Goal: Task Accomplishment & Management: Manage account settings

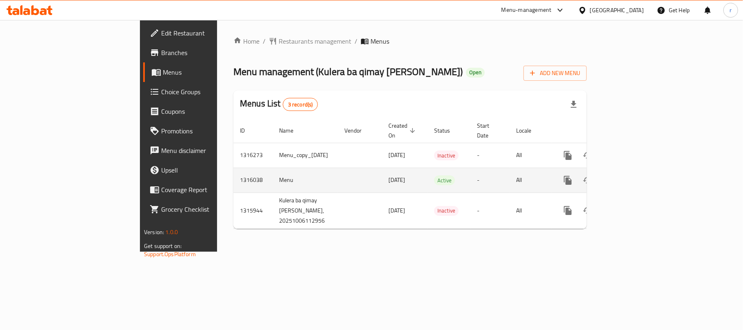
click at [632, 176] on icon "enhanced table" at bounding box center [627, 181] width 10 height 10
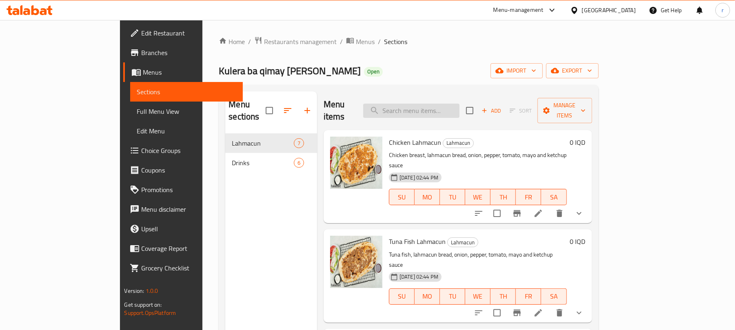
click at [438, 105] on input "search" at bounding box center [411, 111] width 96 height 14
paste input "Egg Lahmajun - Double"
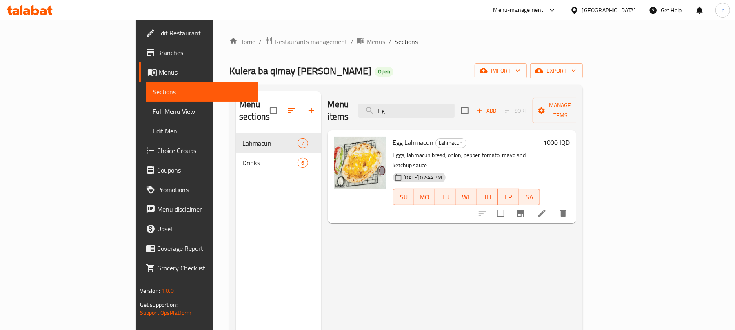
type input "E"
drag, startPoint x: 438, startPoint y: 102, endPoint x: 351, endPoint y: 90, distance: 87.3
click at [353, 91] on div "Menu sections Lahmacun 7 Drinks 6 Menu items egg Add Sort Manage items Egg Lahm…" at bounding box center [405, 256] width 353 height 343
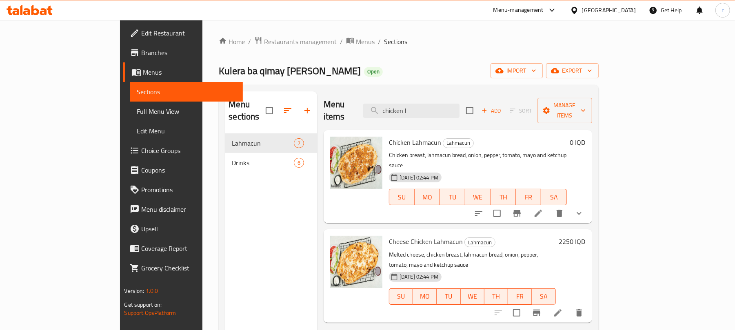
type input "chicken l"
click at [35, 3] on div at bounding box center [29, 10] width 59 height 16
click at [37, 20] on div at bounding box center [367, 20] width 735 height 0
click at [38, 12] on icon at bounding box center [35, 10] width 8 height 10
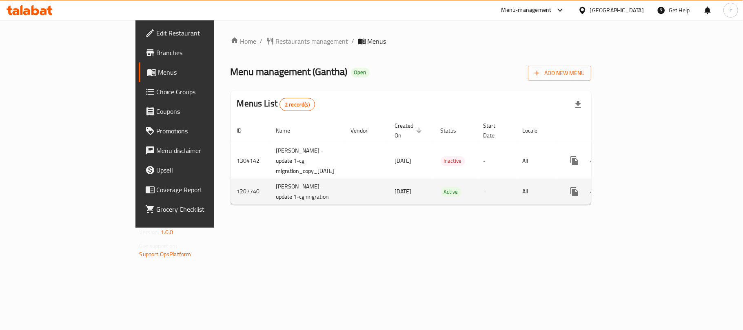
click at [643, 182] on link "enhanced table" at bounding box center [634, 192] width 20 height 20
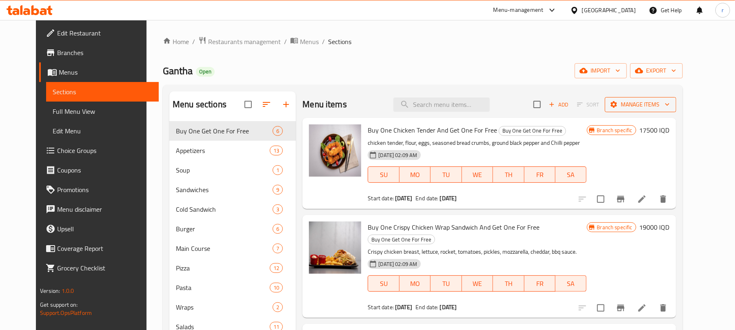
click at [670, 100] on span "Manage items" at bounding box center [640, 105] width 58 height 10
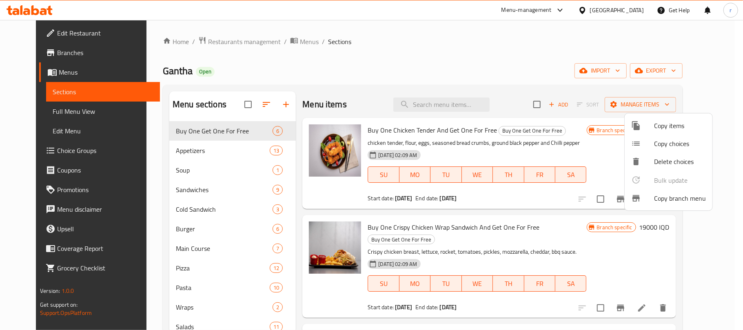
click at [462, 69] on div at bounding box center [371, 165] width 743 height 330
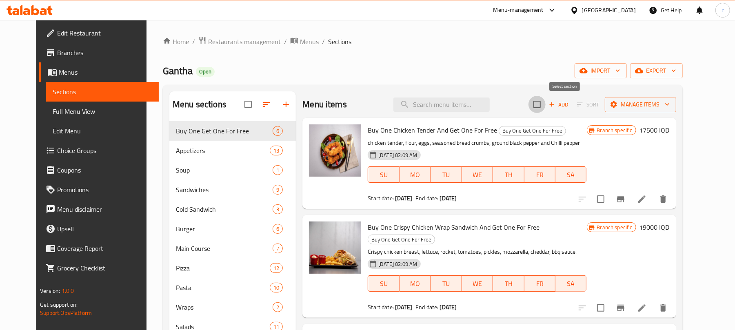
click at [546, 100] on input "checkbox" at bounding box center [537, 104] width 17 height 17
checkbox input "true"
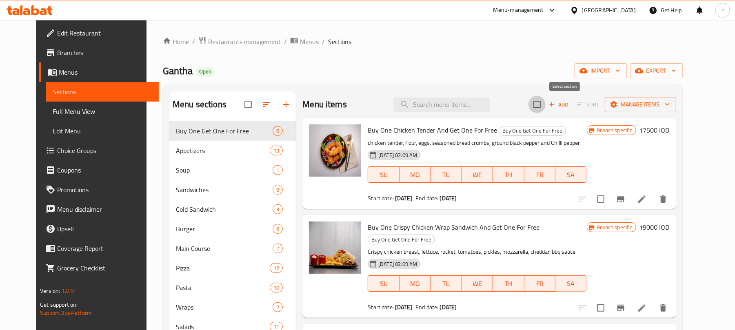
checkbox input "true"
click at [546, 107] on input "checkbox" at bounding box center [537, 104] width 17 height 17
checkbox input "false"
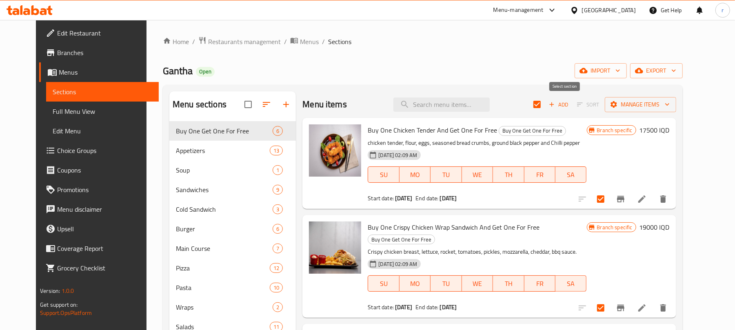
checkbox input "false"
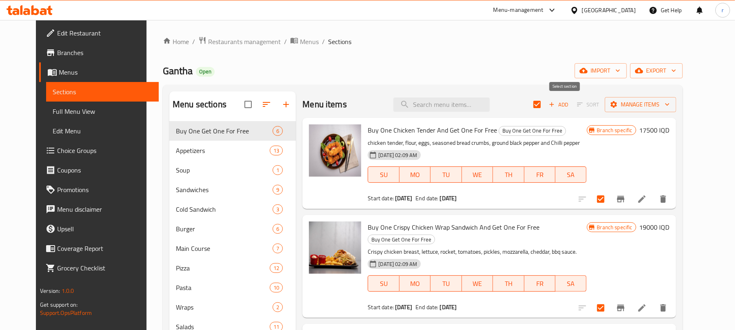
checkbox input "false"
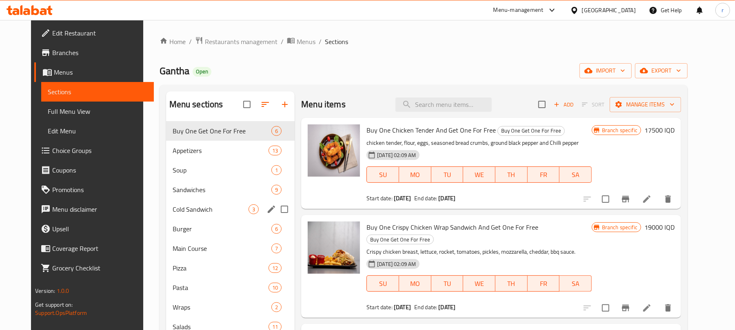
click at [176, 204] on div "Cold Sandwich 3" at bounding box center [230, 210] width 129 height 20
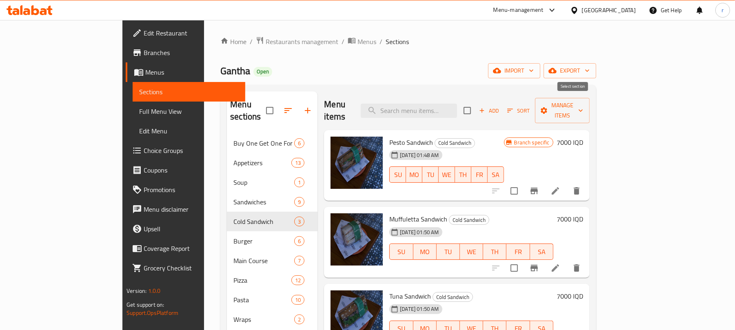
click at [476, 104] on input "checkbox" at bounding box center [467, 110] width 17 height 17
checkbox input "true"
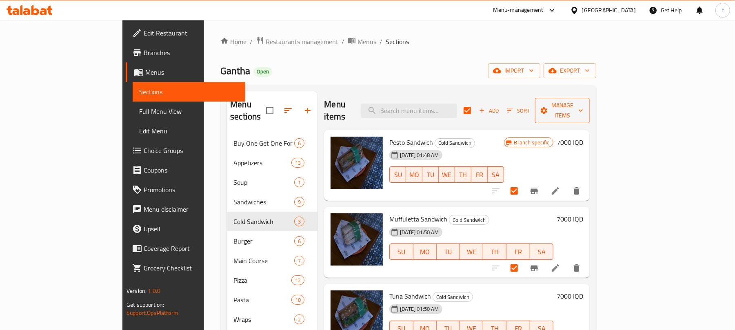
click at [583, 103] on span "Manage items" at bounding box center [563, 110] width 42 height 20
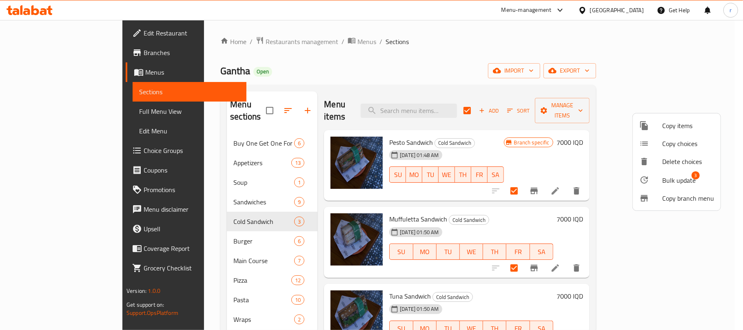
click at [689, 178] on span "Bulk update" at bounding box center [678, 181] width 33 height 10
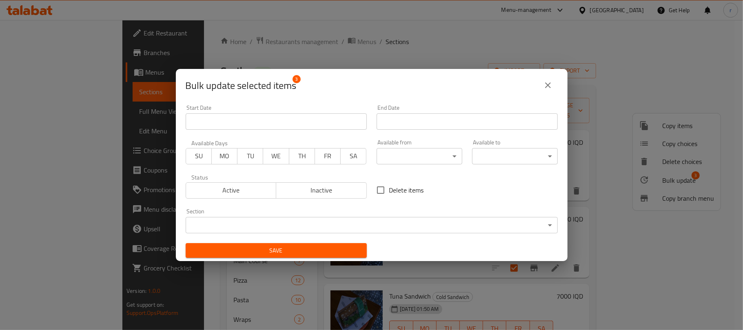
click at [436, 157] on body "​ Menu-management [GEOGRAPHIC_DATA] Get Help r Edit Restaurant Branches Menus S…" at bounding box center [371, 175] width 743 height 310
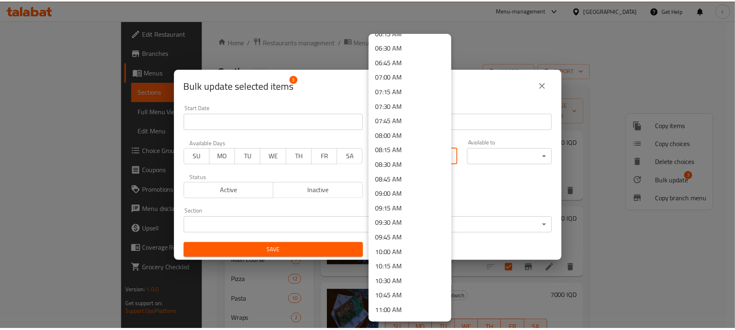
scroll to position [435, 0]
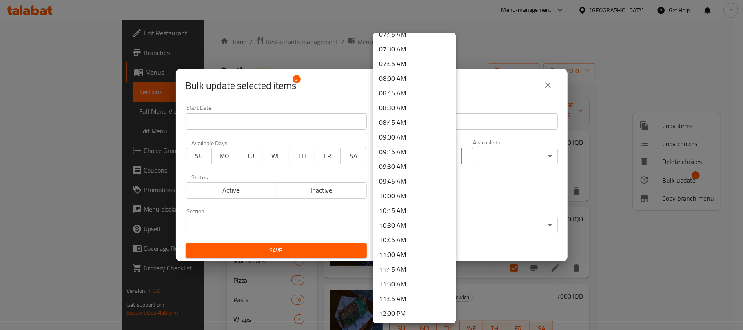
drag, startPoint x: 403, startPoint y: 132, endPoint x: 402, endPoint y: 149, distance: 16.8
click at [403, 133] on li "09:00 AM" at bounding box center [415, 137] width 84 height 15
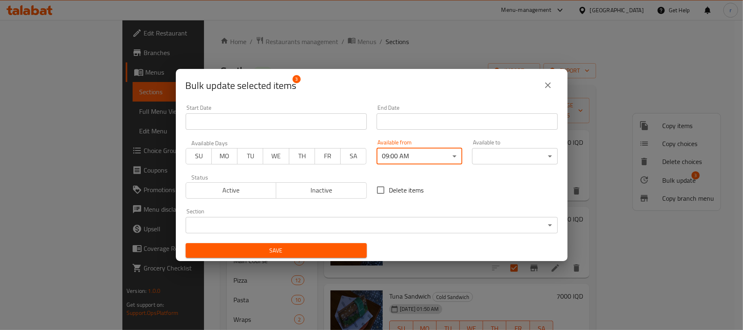
click at [321, 251] on span "Save" at bounding box center [276, 251] width 168 height 10
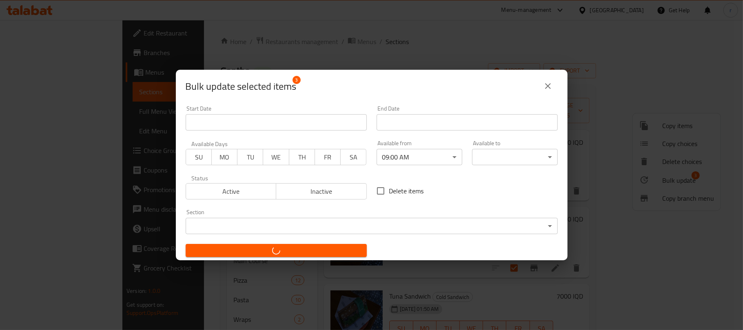
checkbox input "false"
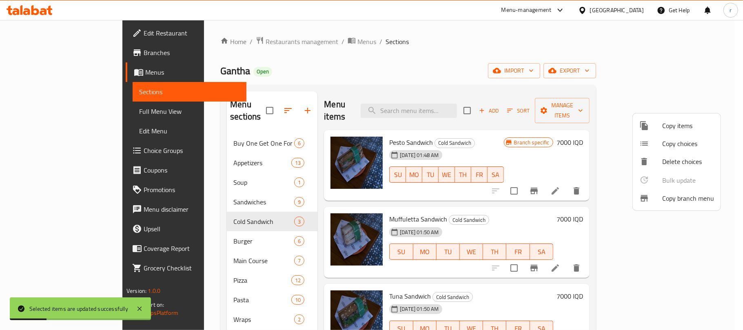
click at [397, 21] on div at bounding box center [371, 165] width 743 height 330
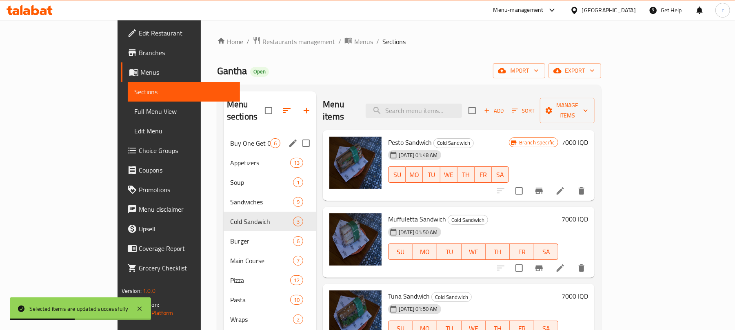
click at [298, 135] on input "Menu sections" at bounding box center [306, 143] width 17 height 17
checkbox input "true"
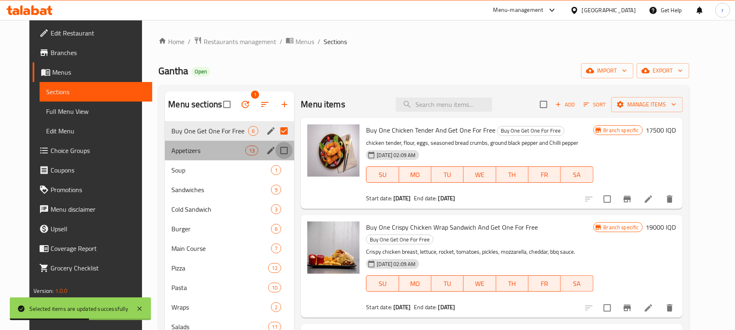
click at [278, 150] on input "Menu sections" at bounding box center [284, 150] width 17 height 17
checkbox input "true"
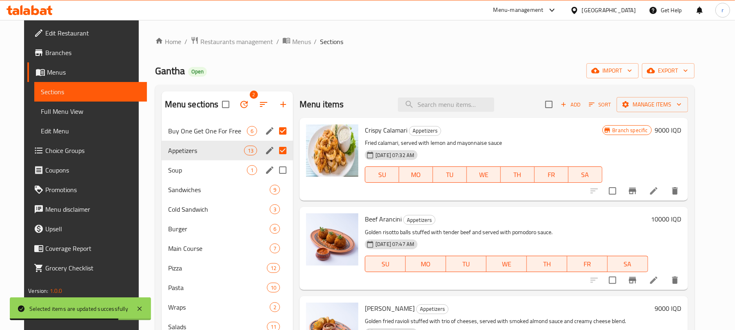
click at [276, 171] on input "Menu sections" at bounding box center [282, 170] width 17 height 17
checkbox input "true"
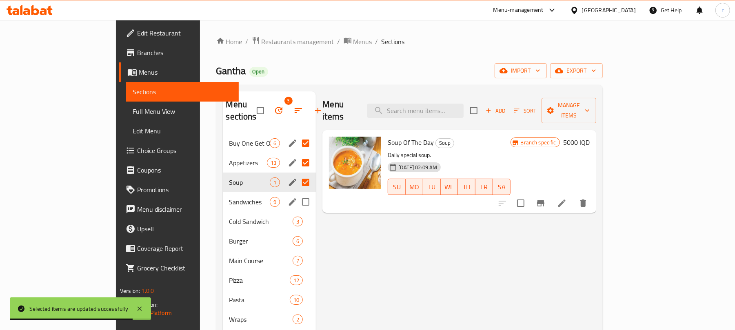
click at [297, 193] on input "Menu sections" at bounding box center [305, 201] width 17 height 17
checkbox input "true"
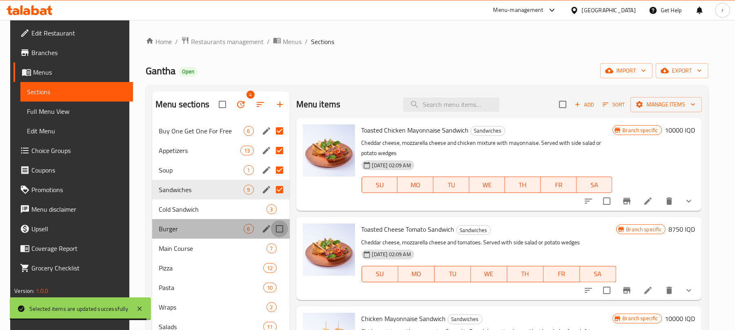
click at [278, 227] on input "Menu sections" at bounding box center [279, 228] width 17 height 17
checkbox input "true"
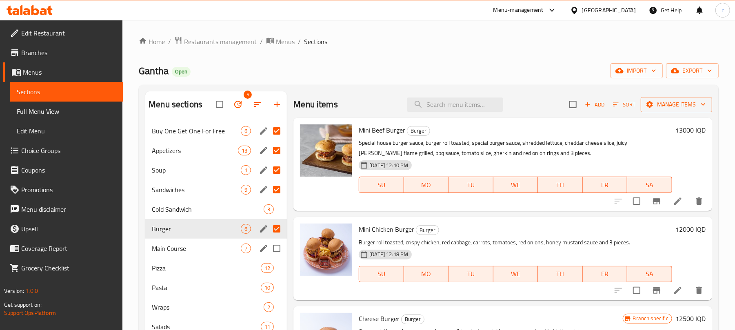
click at [278, 250] on input "Menu sections" at bounding box center [276, 248] width 17 height 17
checkbox input "true"
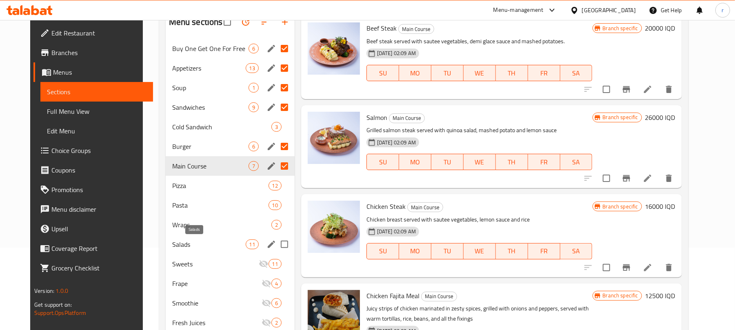
scroll to position [109, 0]
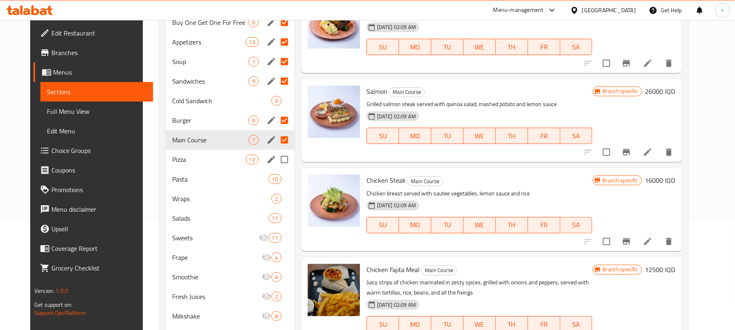
click at [278, 158] on input "Menu sections" at bounding box center [284, 159] width 17 height 17
checkbox input "true"
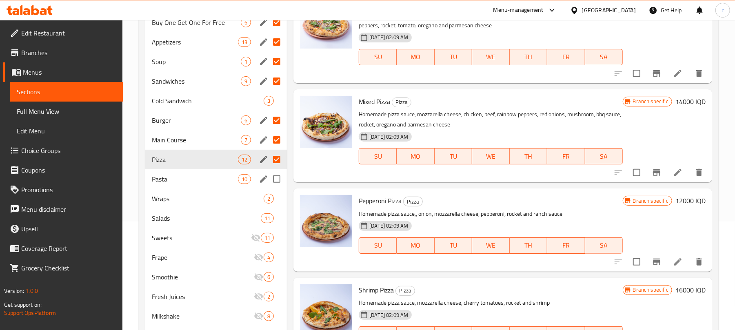
click at [277, 177] on input "Menu sections" at bounding box center [276, 179] width 17 height 17
checkbox input "true"
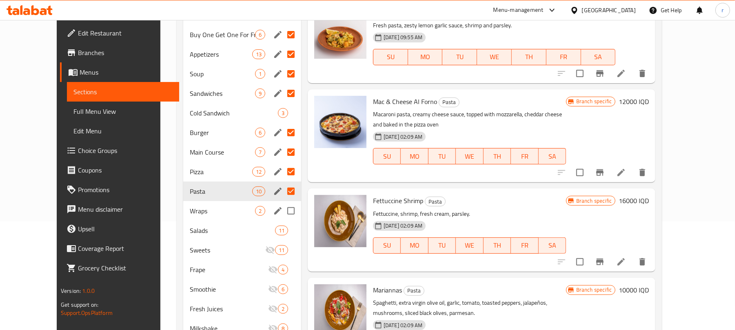
click at [282, 202] on input "Menu sections" at bounding box center [290, 210] width 17 height 17
checkbox input "true"
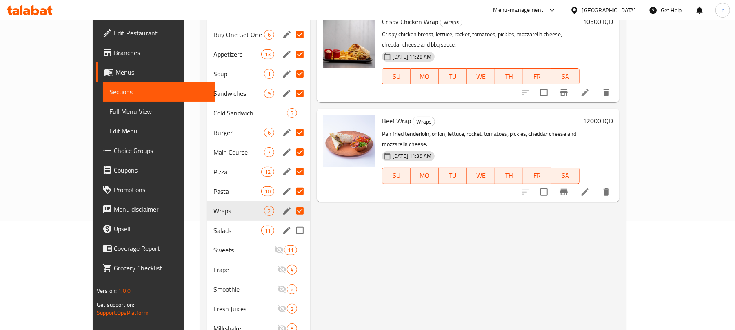
click at [291, 222] on input "Menu sections" at bounding box center [299, 230] width 17 height 17
checkbox input "true"
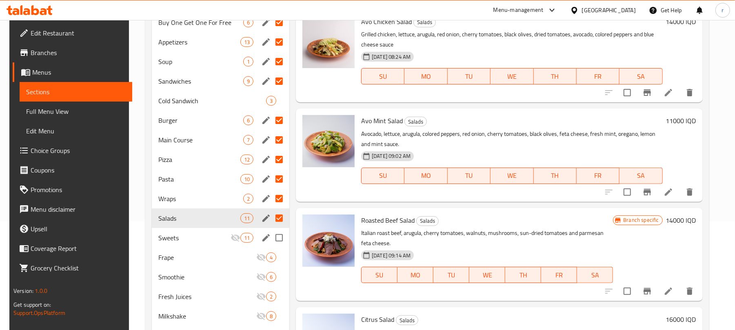
click at [278, 237] on input "Menu sections" at bounding box center [279, 237] width 17 height 17
checkbox input "true"
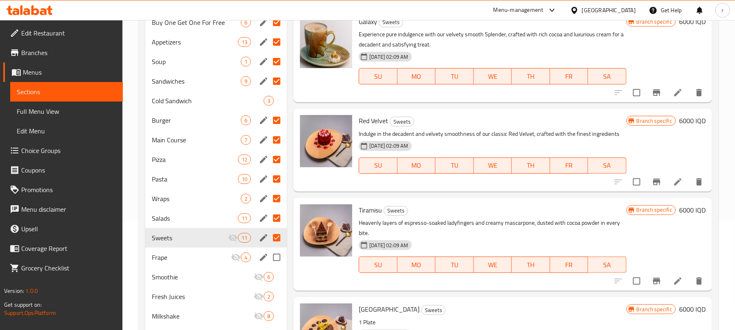
click at [281, 259] on input "Menu sections" at bounding box center [276, 257] width 17 height 17
checkbox input "true"
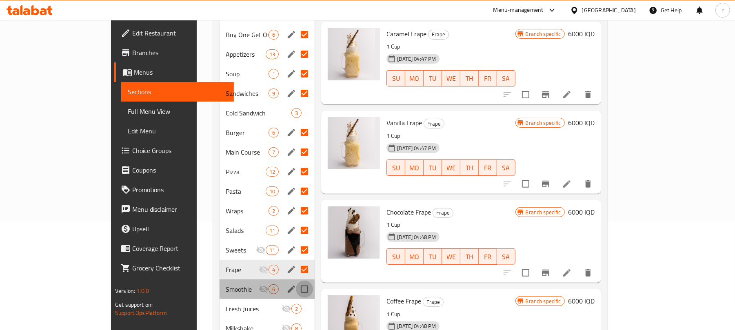
click at [296, 281] on input "Menu sections" at bounding box center [304, 289] width 17 height 17
checkbox input "true"
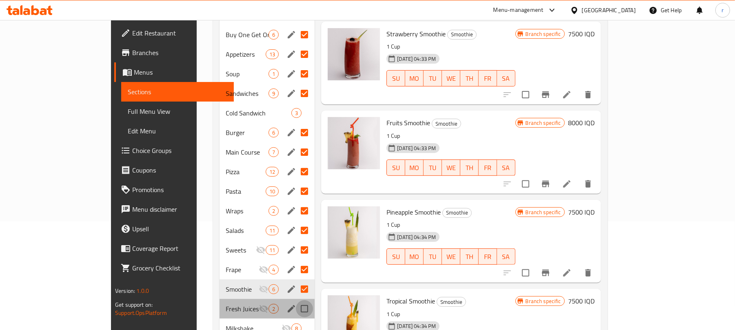
click at [296, 300] on input "Menu sections" at bounding box center [304, 308] width 17 height 17
checkbox input "true"
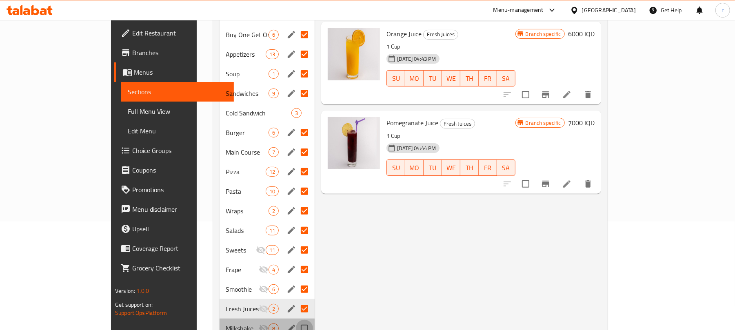
click at [296, 320] on input "Menu sections" at bounding box center [304, 328] width 17 height 17
checkbox input "true"
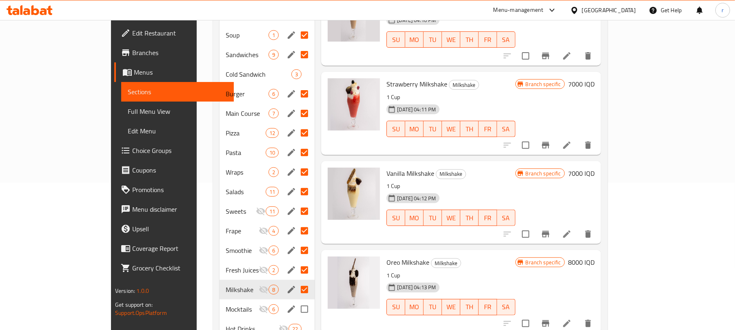
scroll to position [209, 0]
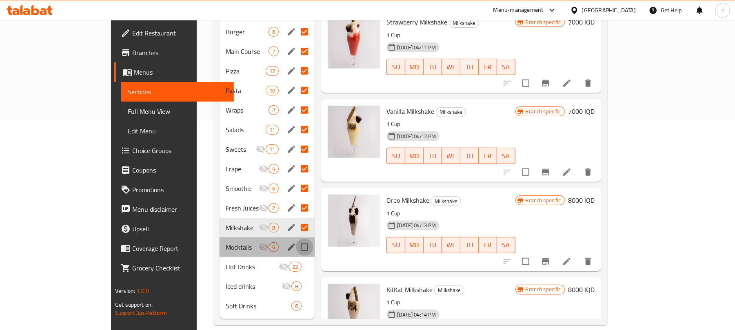
drag, startPoint x: 278, startPoint y: 232, endPoint x: 278, endPoint y: 245, distance: 13.1
click at [296, 239] on input "Menu sections" at bounding box center [304, 247] width 17 height 17
checkbox input "true"
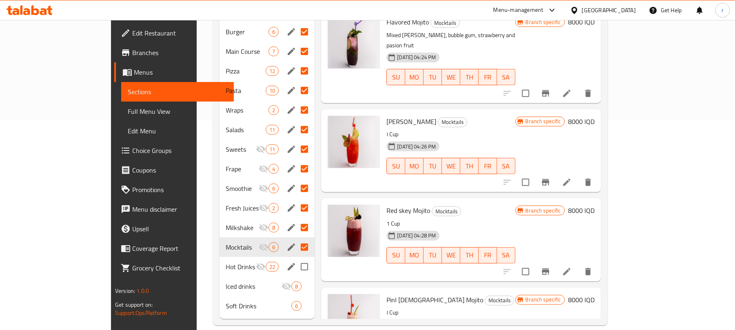
drag, startPoint x: 277, startPoint y: 253, endPoint x: 277, endPoint y: 267, distance: 13.1
click at [296, 258] on input "Menu sections" at bounding box center [304, 266] width 17 height 17
checkbox input "true"
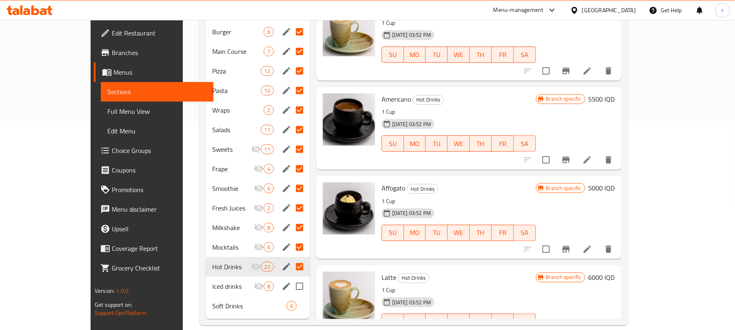
click at [291, 278] on input "Menu sections" at bounding box center [299, 286] width 17 height 17
checkbox input "true"
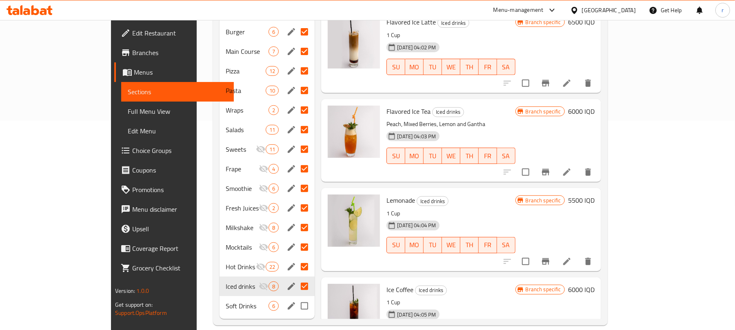
click at [296, 298] on input "Menu sections" at bounding box center [304, 306] width 17 height 17
checkbox input "true"
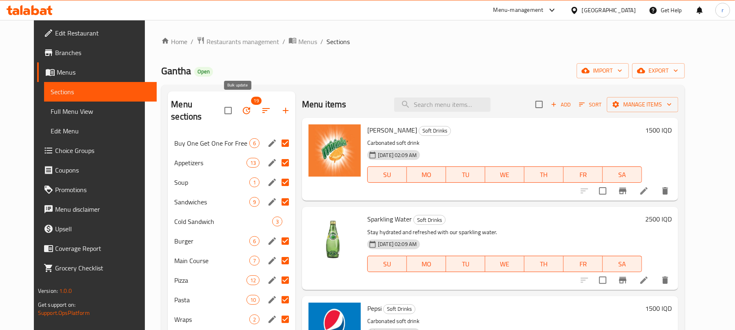
click at [243, 107] on icon "button" at bounding box center [246, 110] width 7 height 7
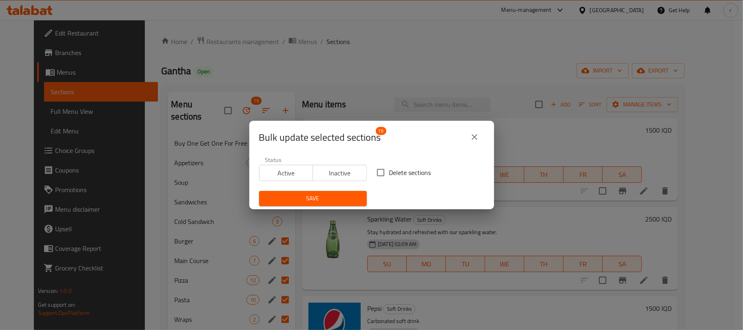
click at [476, 133] on icon "close" at bounding box center [475, 137] width 10 height 10
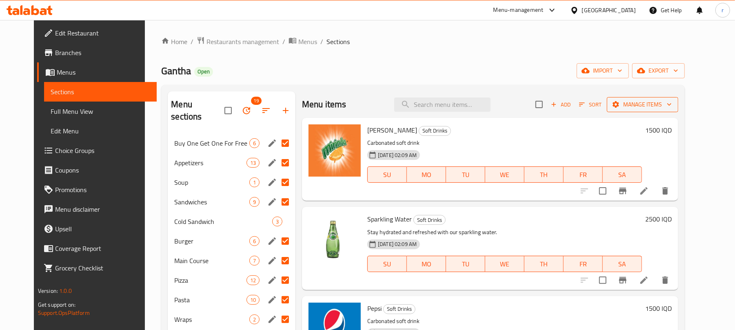
click at [672, 105] on span "Manage items" at bounding box center [643, 105] width 58 height 10
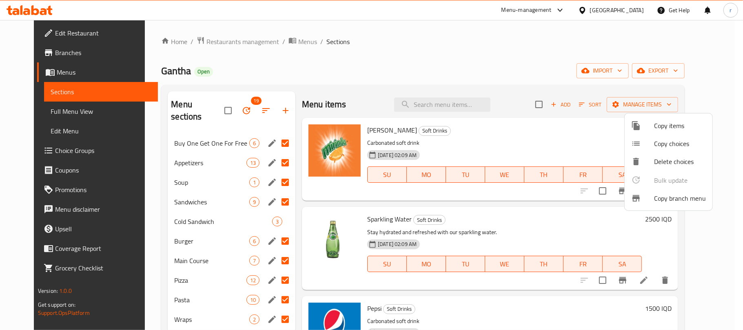
click at [677, 181] on ul "Copy items Copy choices Delete choices Bulk update 0 Copy branch menu" at bounding box center [669, 161] width 88 height 97
click at [431, 56] on div at bounding box center [371, 165] width 743 height 330
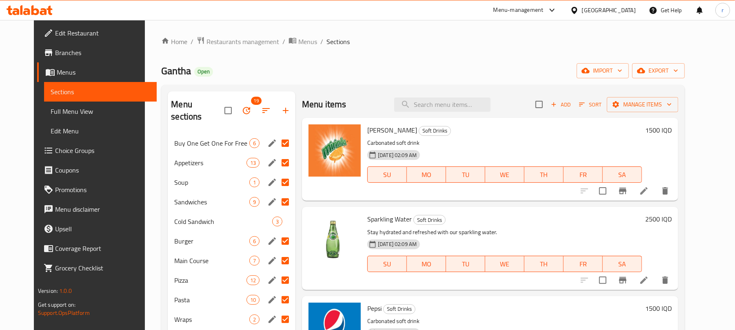
click at [277, 135] on input "Menu sections" at bounding box center [285, 143] width 17 height 17
checkbox input "false"
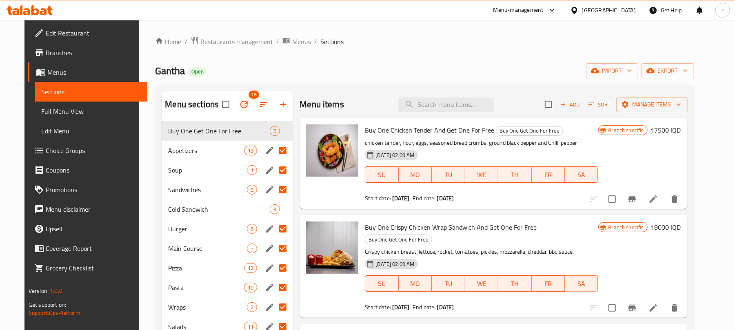
click at [276, 151] on input "Menu sections" at bounding box center [282, 150] width 17 height 17
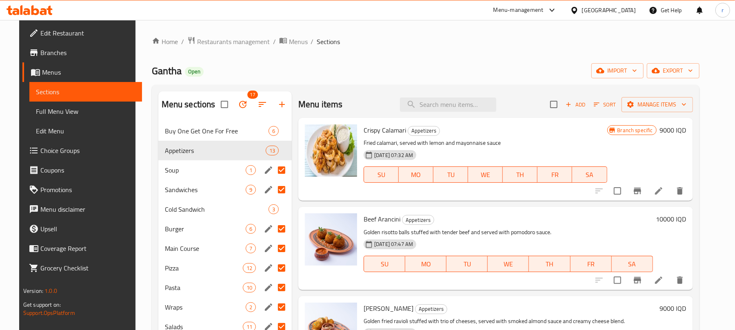
click at [278, 172] on input "Menu sections" at bounding box center [281, 170] width 17 height 17
checkbox input "false"
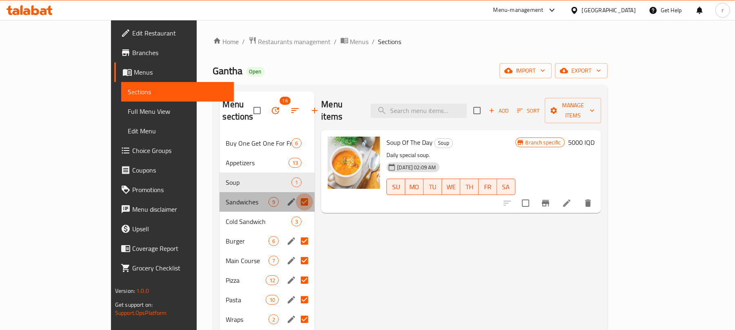
click at [296, 193] on input "Menu sections" at bounding box center [304, 201] width 17 height 17
checkbox input "false"
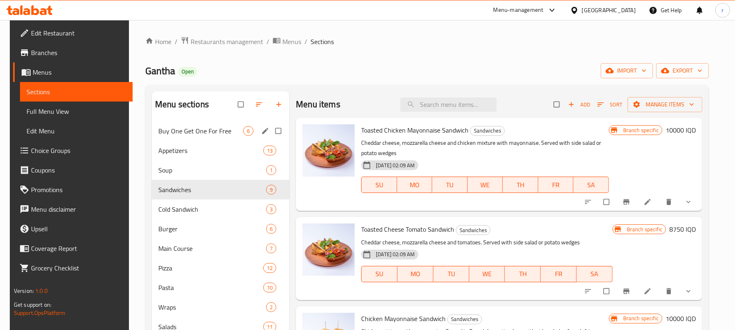
click at [200, 132] on span "Buy One Get One For Free" at bounding box center [200, 131] width 85 height 10
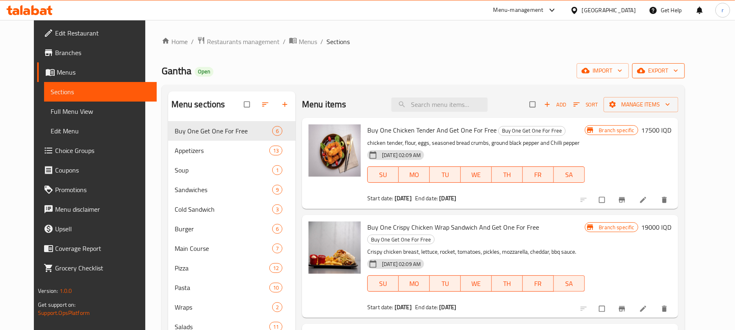
click at [685, 69] on button "export" at bounding box center [658, 70] width 53 height 15
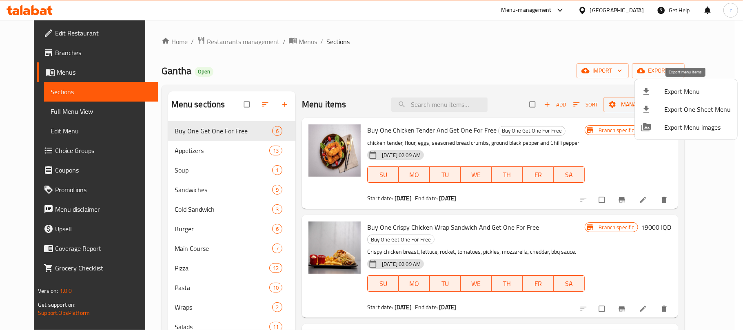
click at [691, 90] on span "Export Menu" at bounding box center [698, 92] width 67 height 10
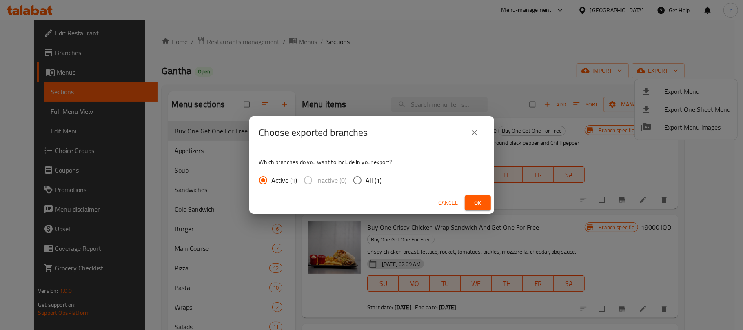
click at [472, 207] on span "Ok" at bounding box center [477, 203] width 13 height 10
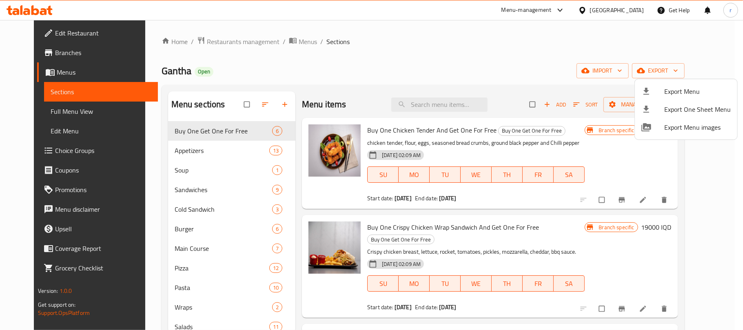
click at [30, 69] on div at bounding box center [371, 165] width 743 height 330
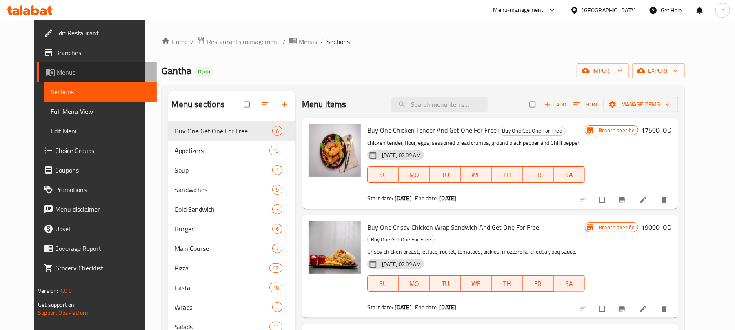
click at [57, 73] on span "Menus" at bounding box center [103, 72] width 93 height 10
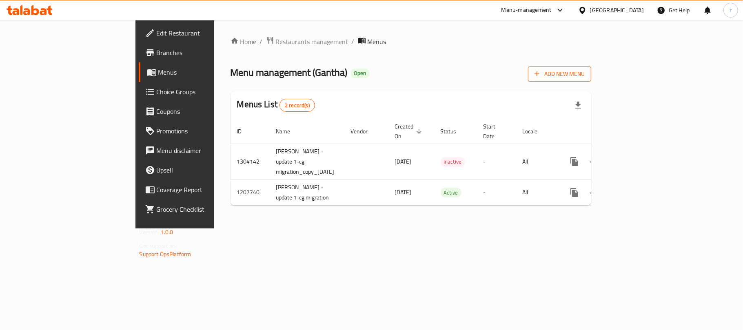
click at [585, 74] on span "Add New Menu" at bounding box center [560, 74] width 50 height 10
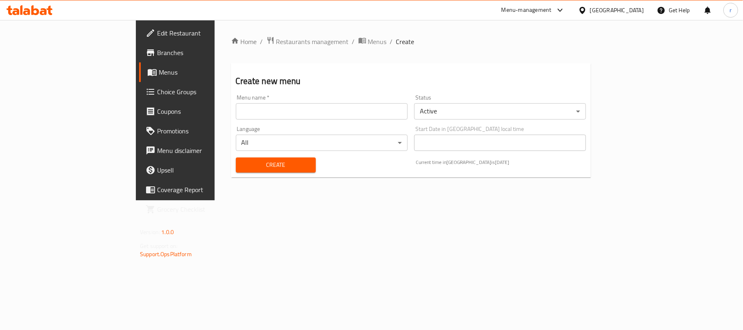
drag, startPoint x: 268, startPoint y: 102, endPoint x: 265, endPoint y: 105, distance: 4.7
click at [266, 102] on div "Menu name   * Menu name *" at bounding box center [322, 107] width 172 height 25
drag, startPoint x: 264, startPoint y: 108, endPoint x: 263, endPoint y: 115, distance: 7.0
click at [264, 108] on input "text" at bounding box center [322, 111] width 172 height 16
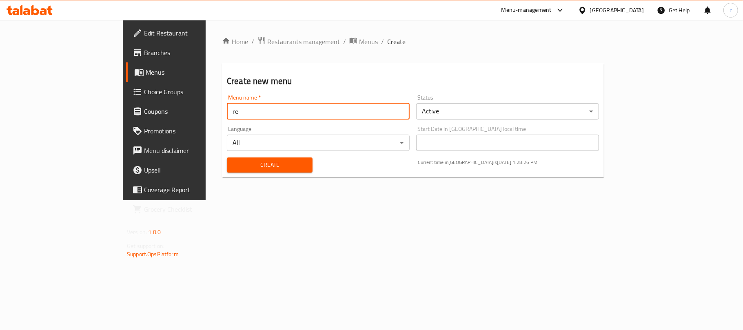
type input "Rezhan"
click at [227, 172] on button "Create" at bounding box center [270, 165] width 86 height 15
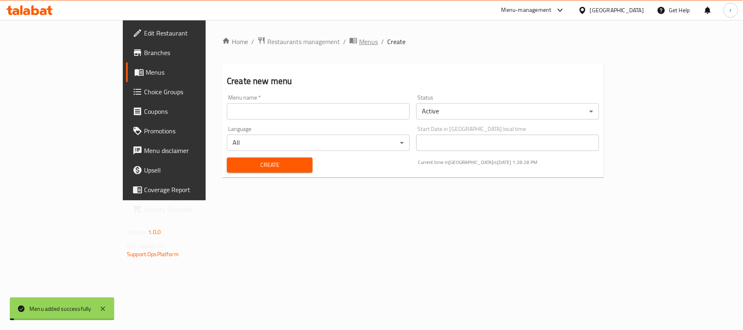
click at [359, 40] on span "Menus" at bounding box center [368, 42] width 19 height 10
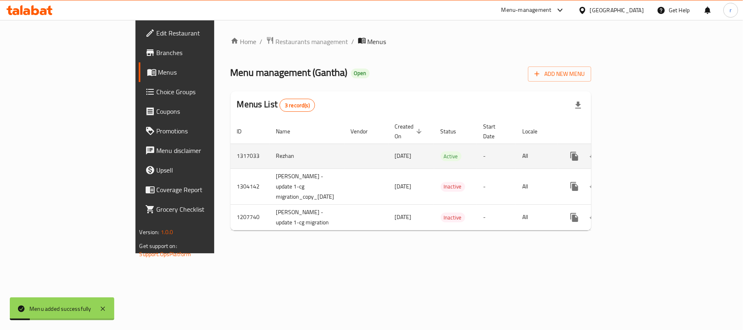
click at [638, 151] on icon "enhanced table" at bounding box center [634, 156] width 10 height 10
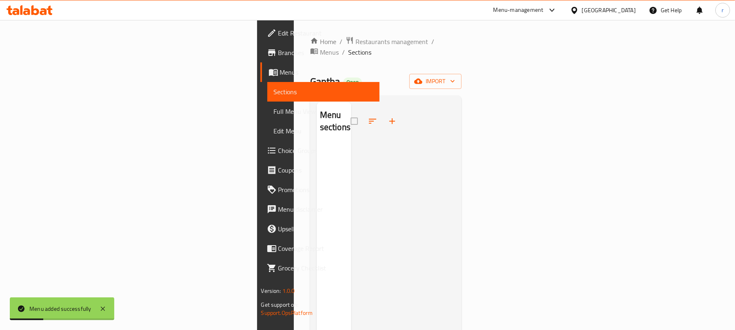
click at [462, 96] on div "Menu sections" at bounding box center [386, 267] width 152 height 343
click at [462, 62] on div "Home / Restaurants management / Menus / Sections Gantha Open import Menu sectio…" at bounding box center [386, 237] width 152 height 402
click at [455, 76] on span "import" at bounding box center [435, 81] width 39 height 10
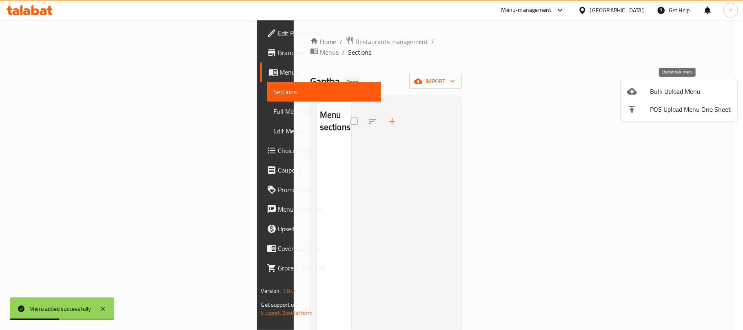
click at [681, 92] on span "Bulk Upload Menu" at bounding box center [690, 92] width 81 height 10
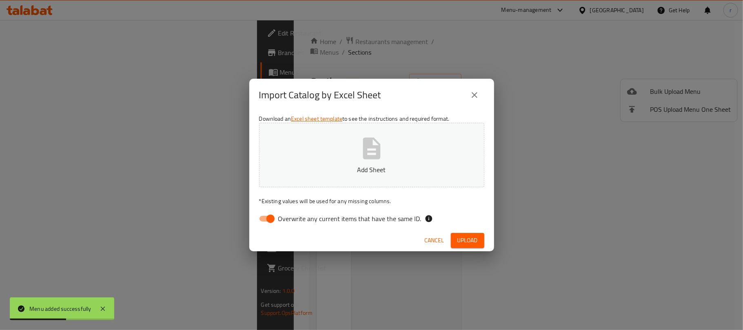
click at [374, 151] on icon "button" at bounding box center [372, 149] width 26 height 26
click at [269, 214] on input "Overwrite any current items that have the same ID." at bounding box center [270, 219] width 47 height 16
checkbox input "false"
click at [474, 240] on span "Upload" at bounding box center [468, 241] width 20 height 10
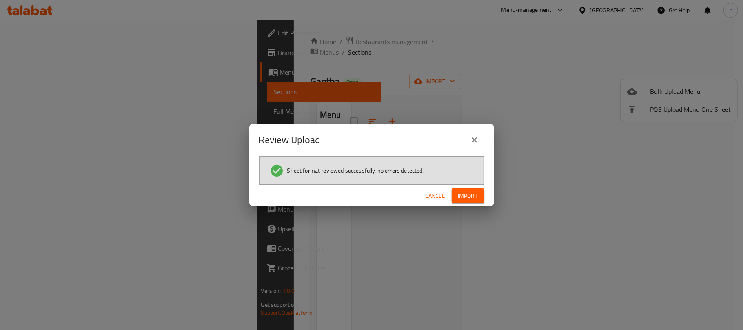
click at [465, 195] on span "Import" at bounding box center [468, 196] width 20 height 10
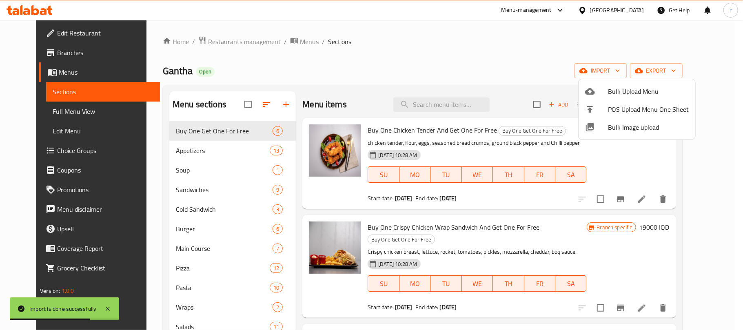
click at [29, 110] on div at bounding box center [371, 165] width 743 height 330
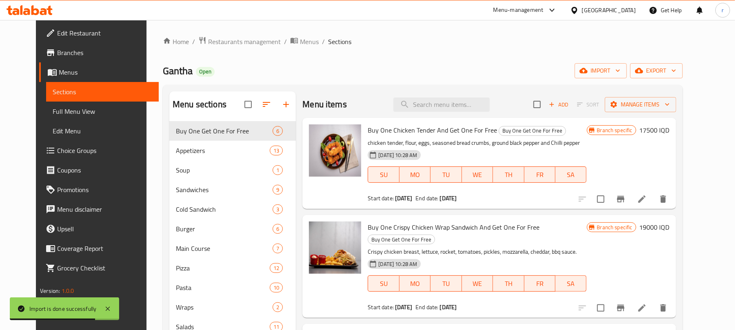
click at [53, 110] on span "Full Menu View" at bounding box center [103, 112] width 100 height 10
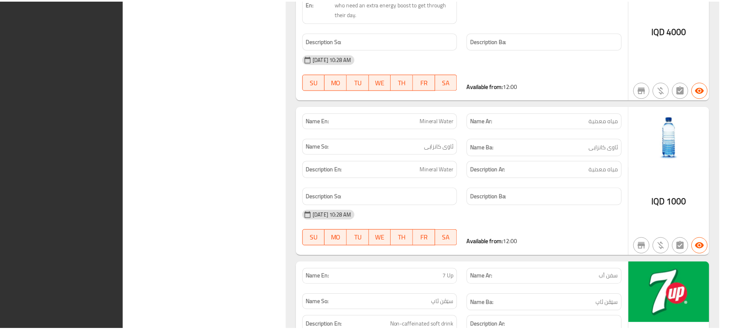
scroll to position [27833, 0]
